Goal: Information Seeking & Learning: Learn about a topic

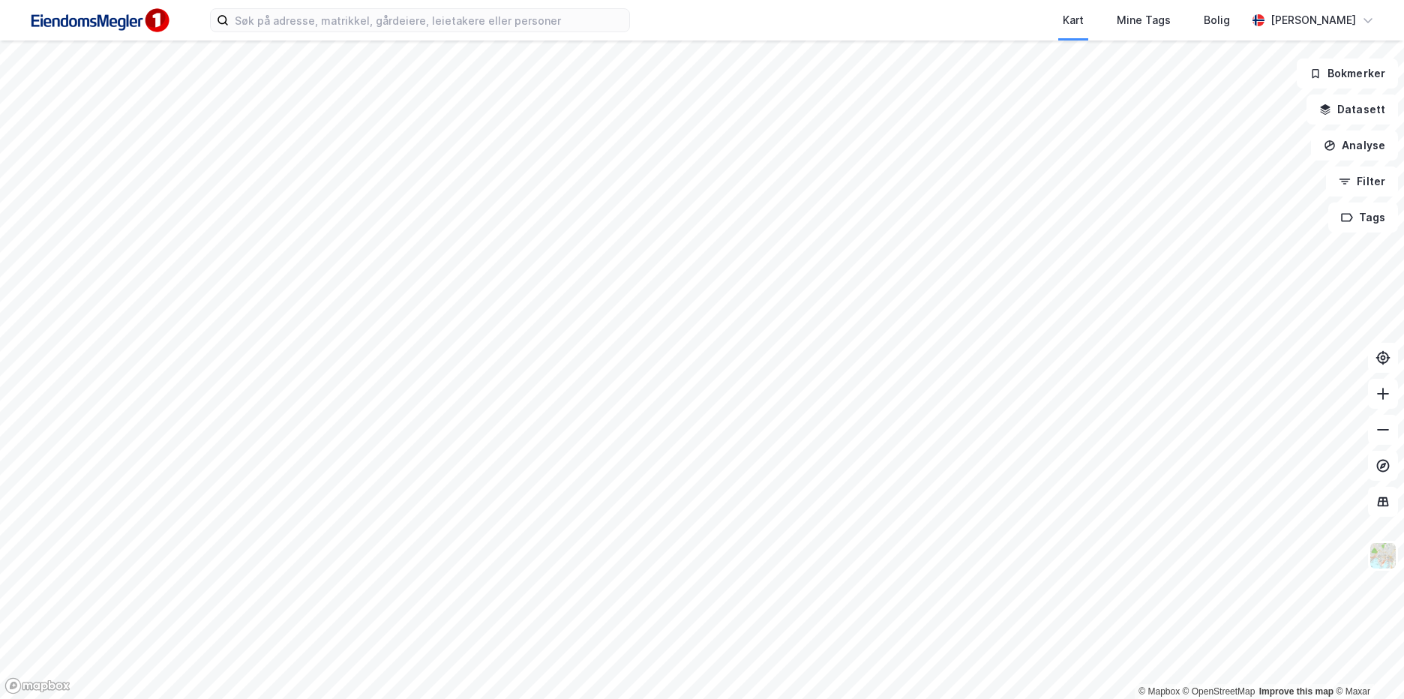
click at [571, 39] on div "Kart Mine Tags Bolig [PERSON_NAME]" at bounding box center [702, 20] width 1404 height 40
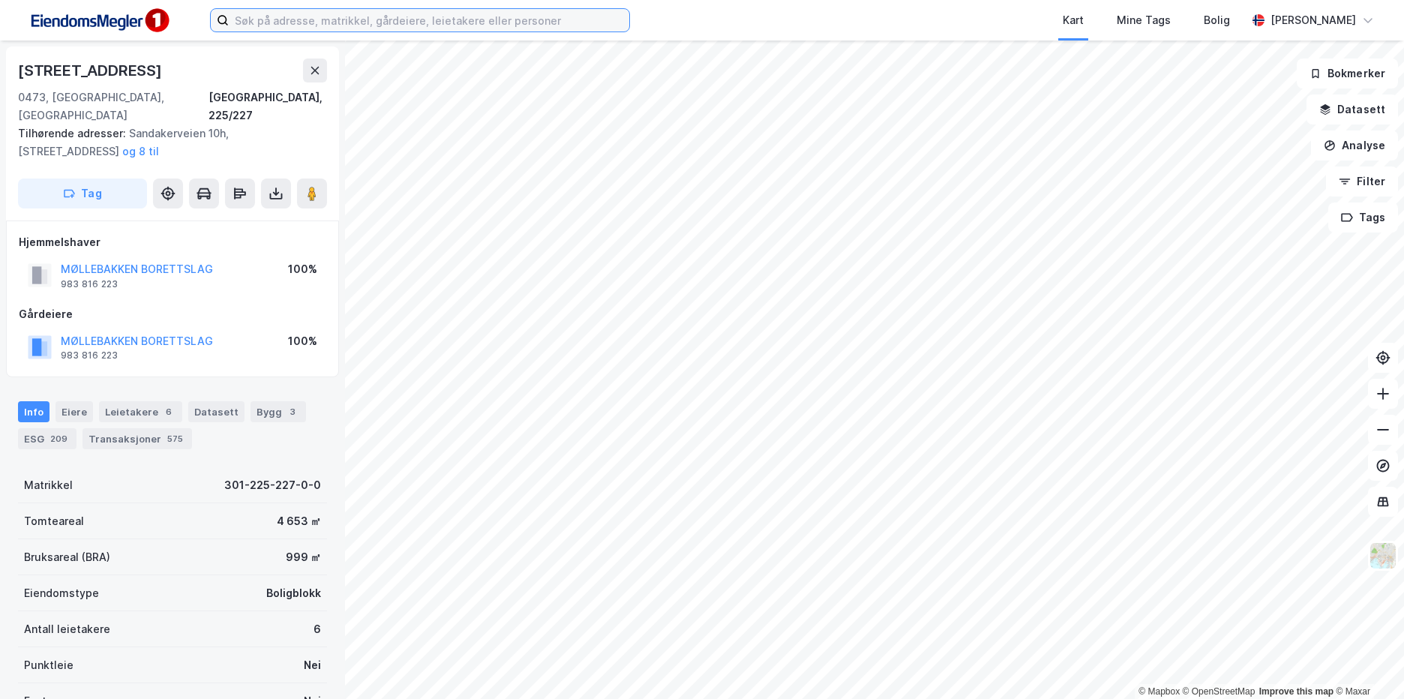
click at [303, 22] on input at bounding box center [429, 20] width 400 height 22
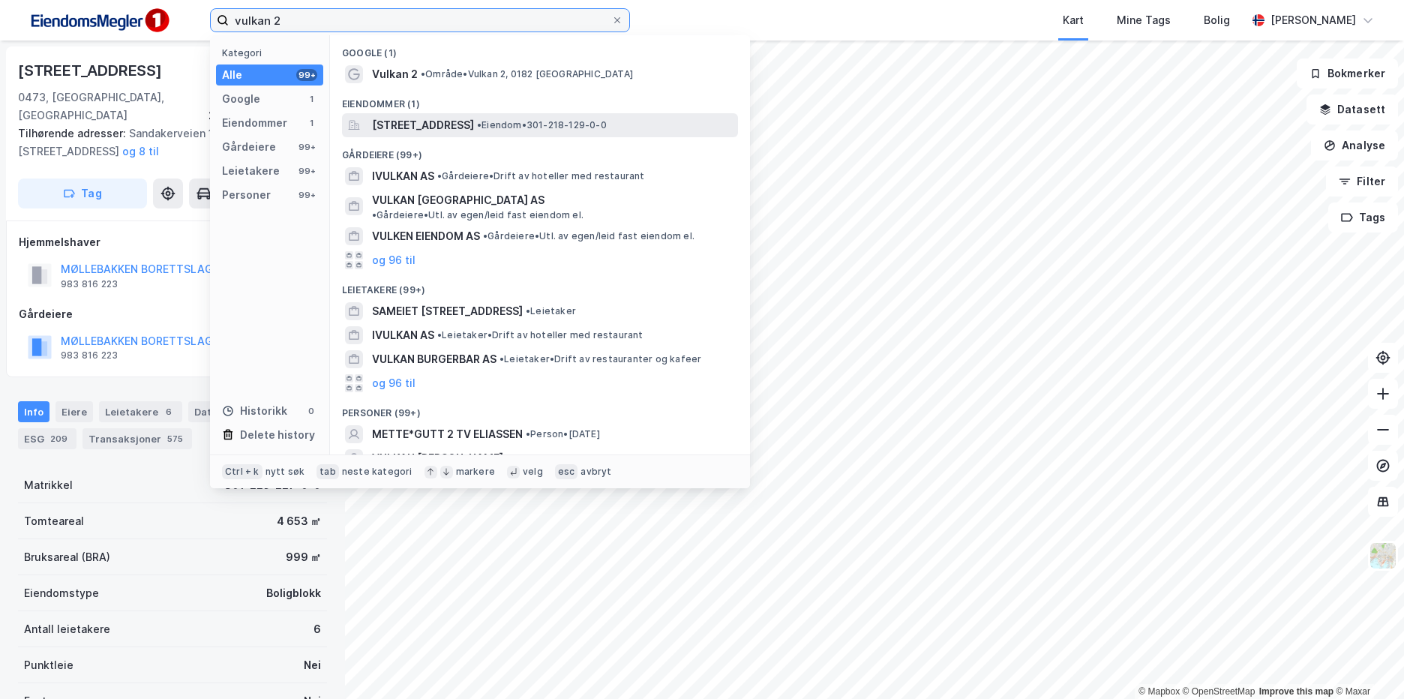
type input "vulkan 2"
click at [473, 125] on span "[STREET_ADDRESS]" at bounding box center [423, 125] width 102 height 18
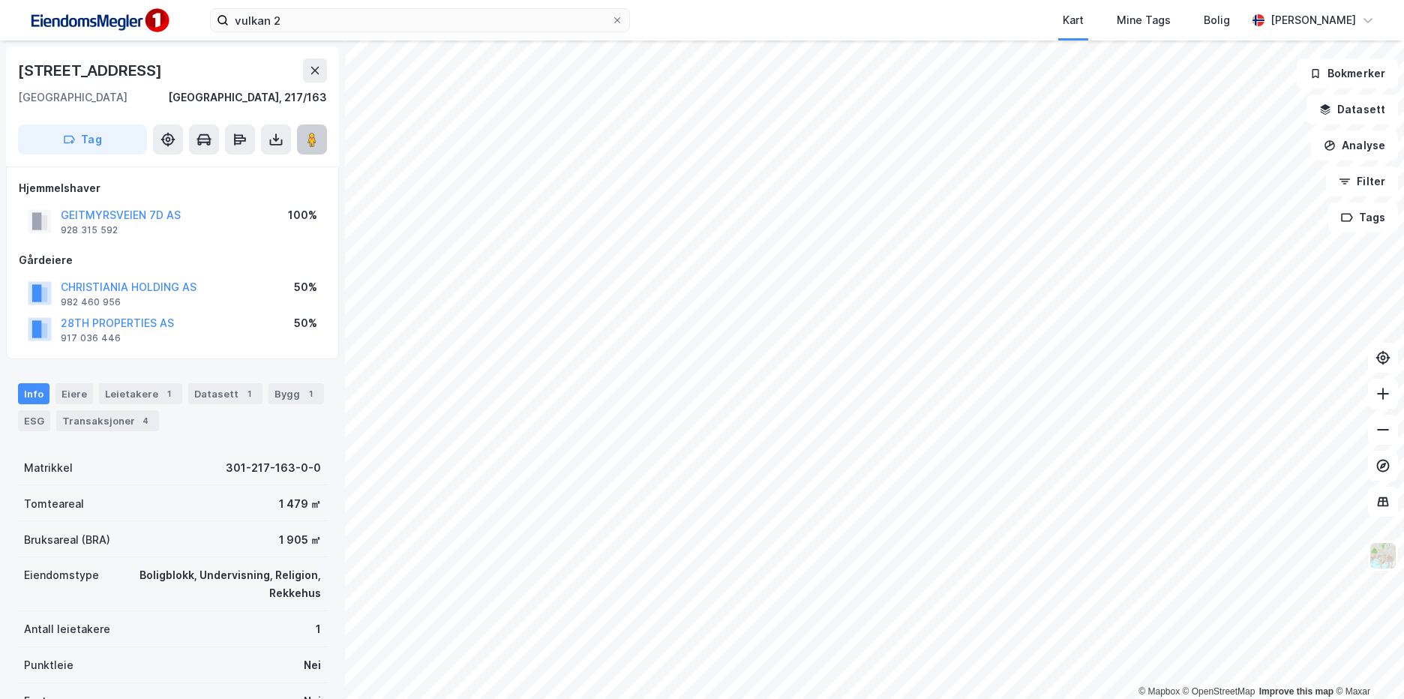
click at [309, 132] on icon at bounding box center [311, 139] width 15 height 15
click at [160, 208] on div "GEITMYRSVEIEN 7D AS" at bounding box center [121, 215] width 120 height 18
click at [0, 0] on button "GEITMYRSVEIEN 7D AS" at bounding box center [0, 0] width 0 height 0
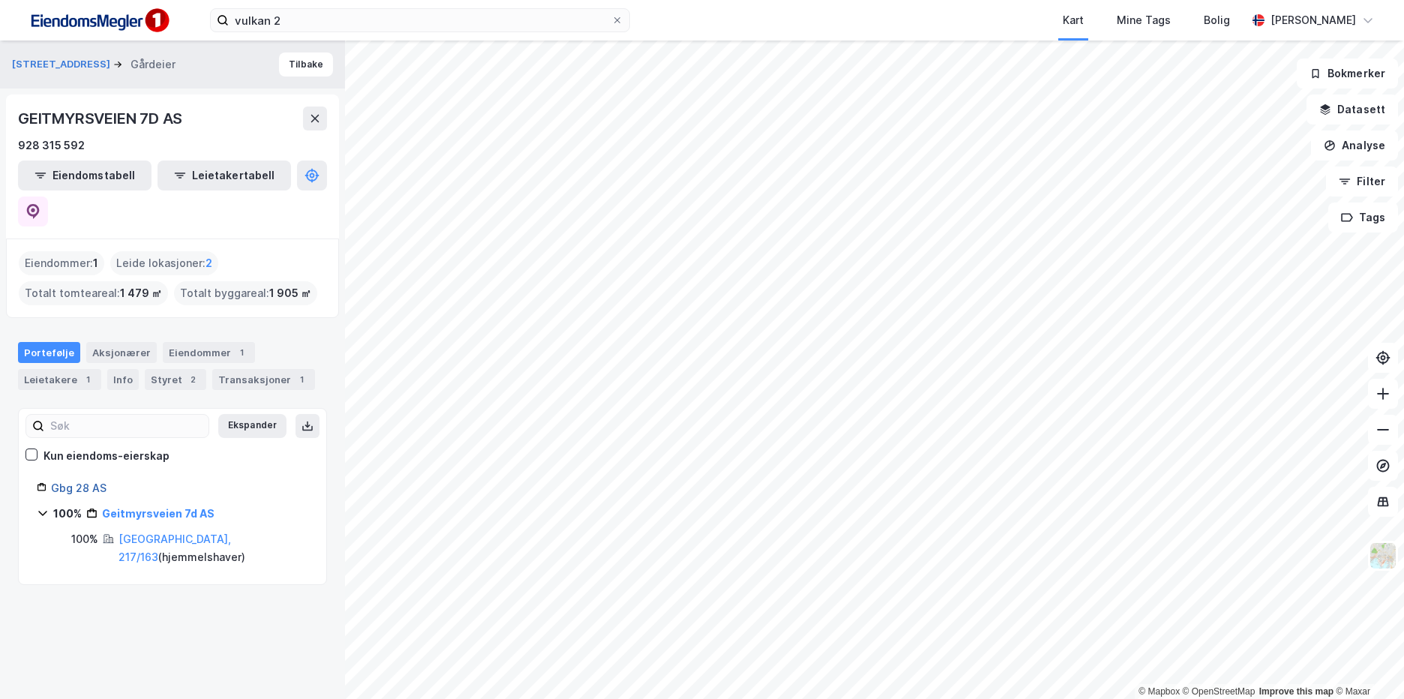
click at [94, 481] on link "Gbg 28 AS" at bounding box center [78, 487] width 55 height 13
click at [134, 342] on div "Aksjonærer" at bounding box center [121, 352] width 70 height 21
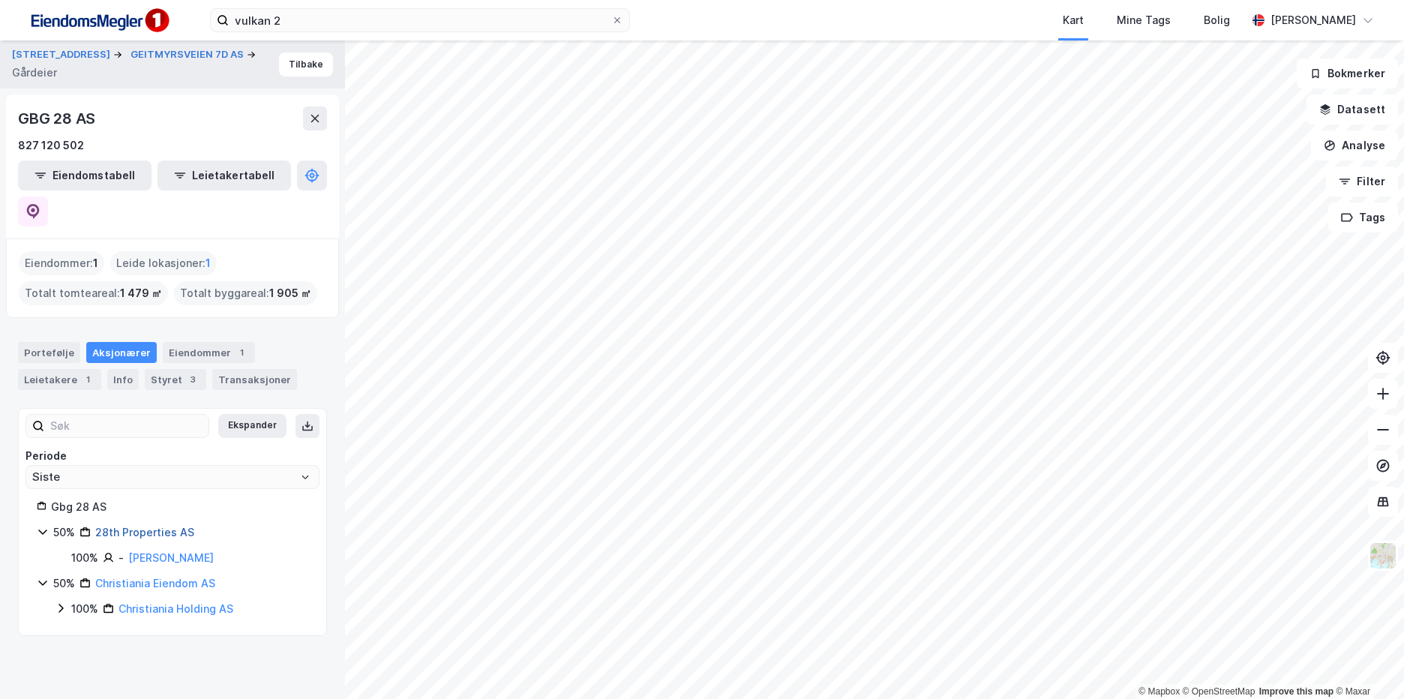
click at [171, 526] on link "28th Properties AS" at bounding box center [144, 532] width 99 height 13
